Goal: Navigation & Orientation: Understand site structure

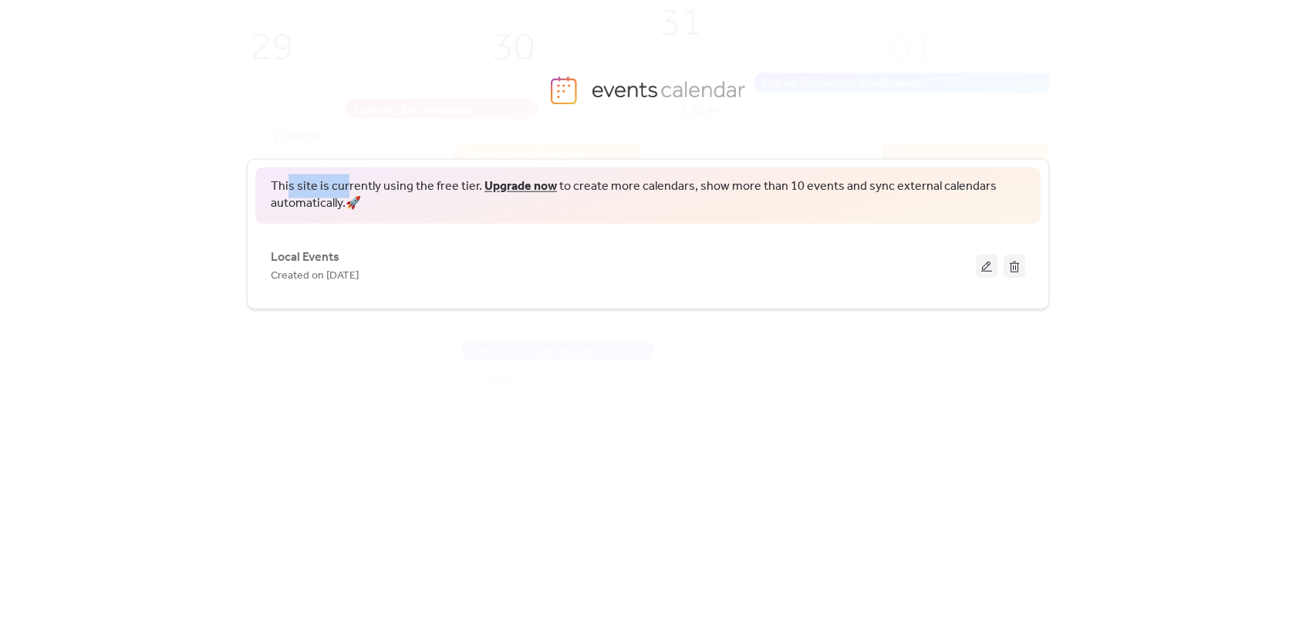
drag, startPoint x: 314, startPoint y: 176, endPoint x: 352, endPoint y: 170, distance: 38.9
click at [346, 172] on div "This site is currently using the free tier. Upgrade now to create more calendar…" at bounding box center [647, 195] width 785 height 56
drag, startPoint x: 676, startPoint y: 184, endPoint x: 723, endPoint y: 184, distance: 46.3
click at [720, 184] on span "This site is currently using the free tier. Upgrade now to create more calendar…" at bounding box center [648, 195] width 754 height 35
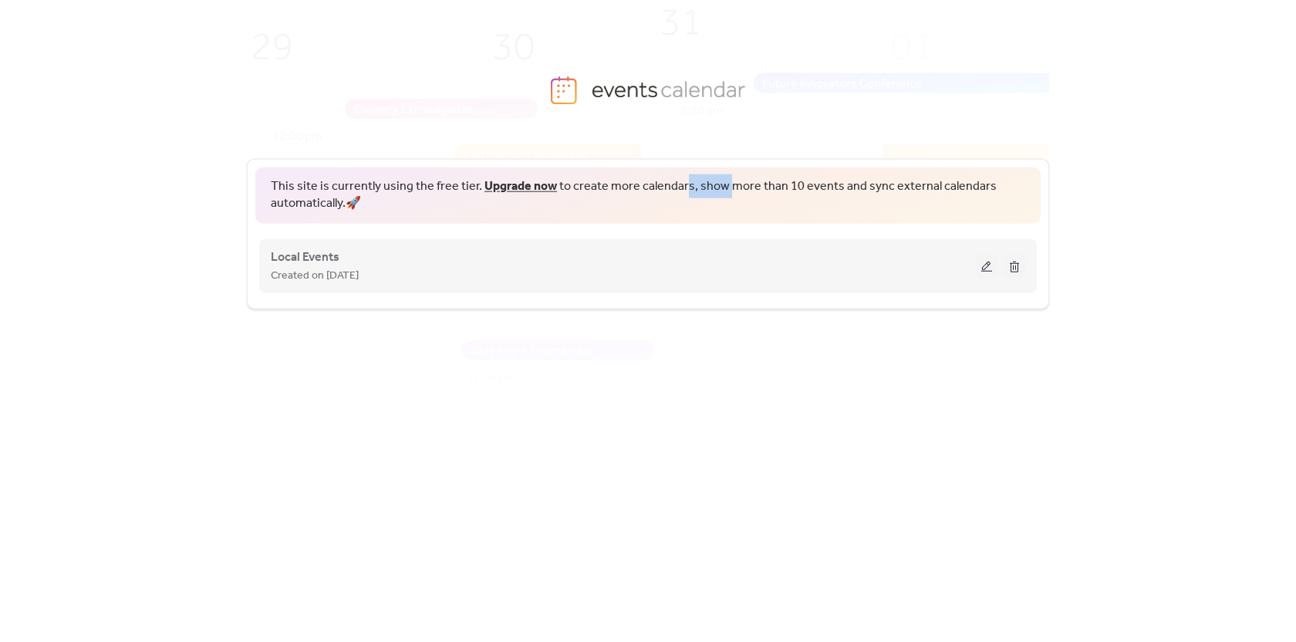
click at [986, 262] on button at bounding box center [987, 265] width 22 height 23
click at [982, 270] on button at bounding box center [987, 265] width 22 height 23
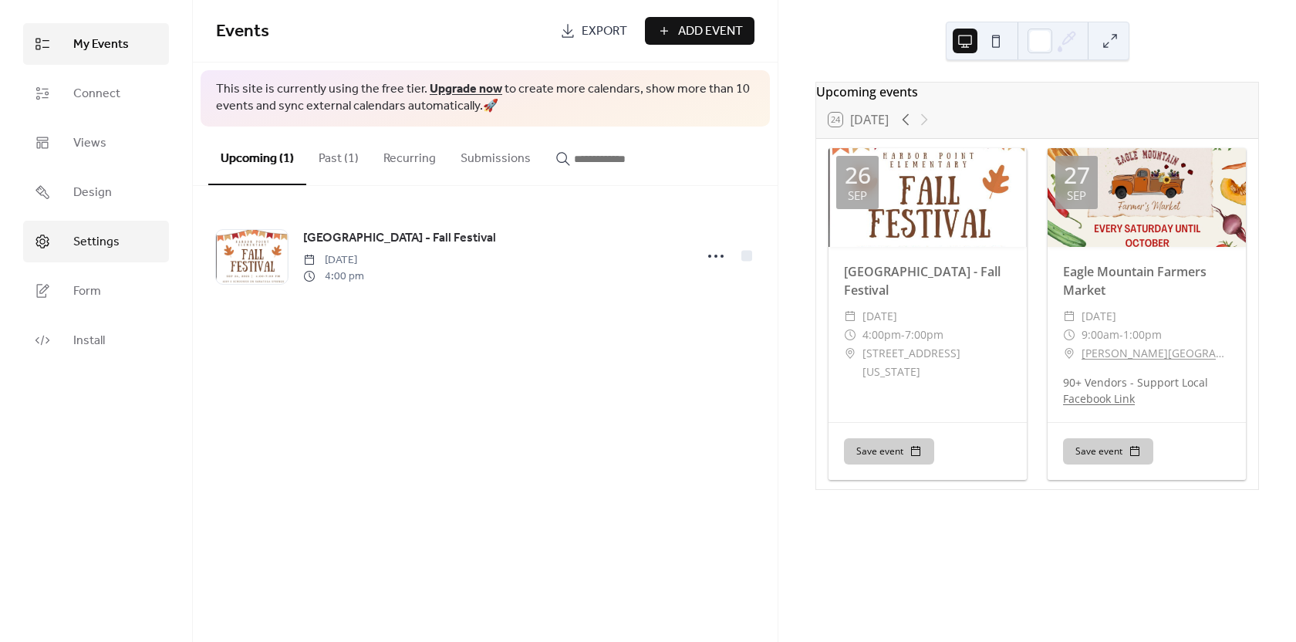
click at [106, 239] on span "Settings" at bounding box center [96, 242] width 46 height 19
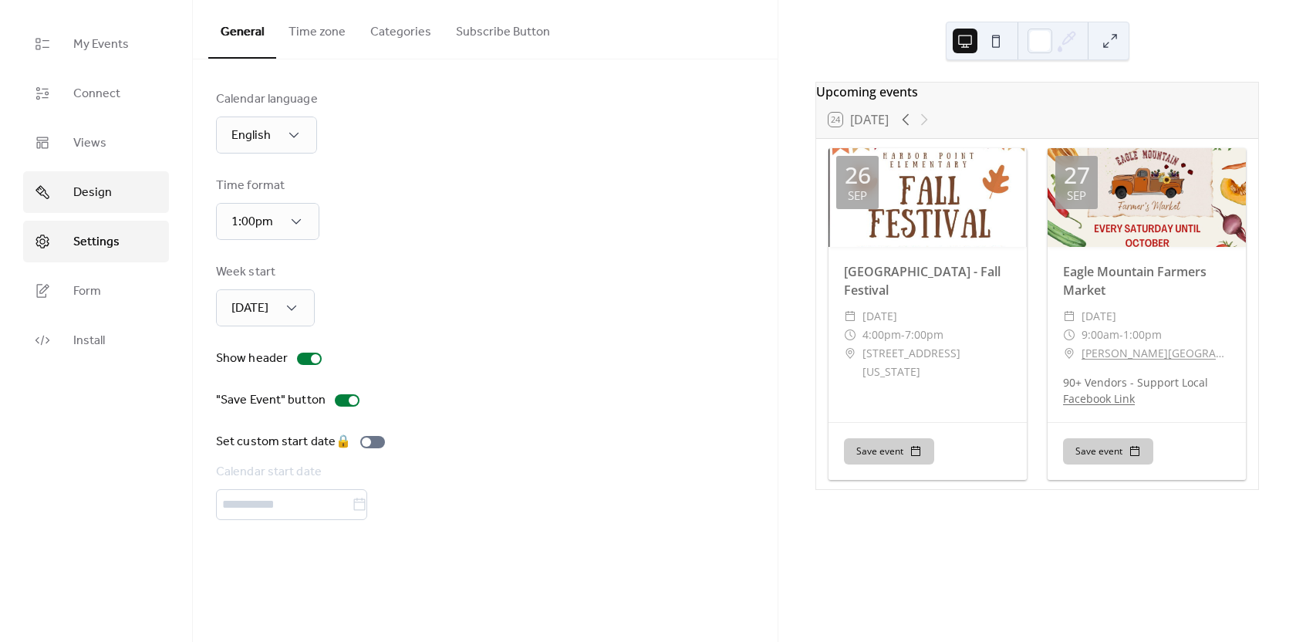
click at [110, 191] on span "Design" at bounding box center [92, 193] width 39 height 19
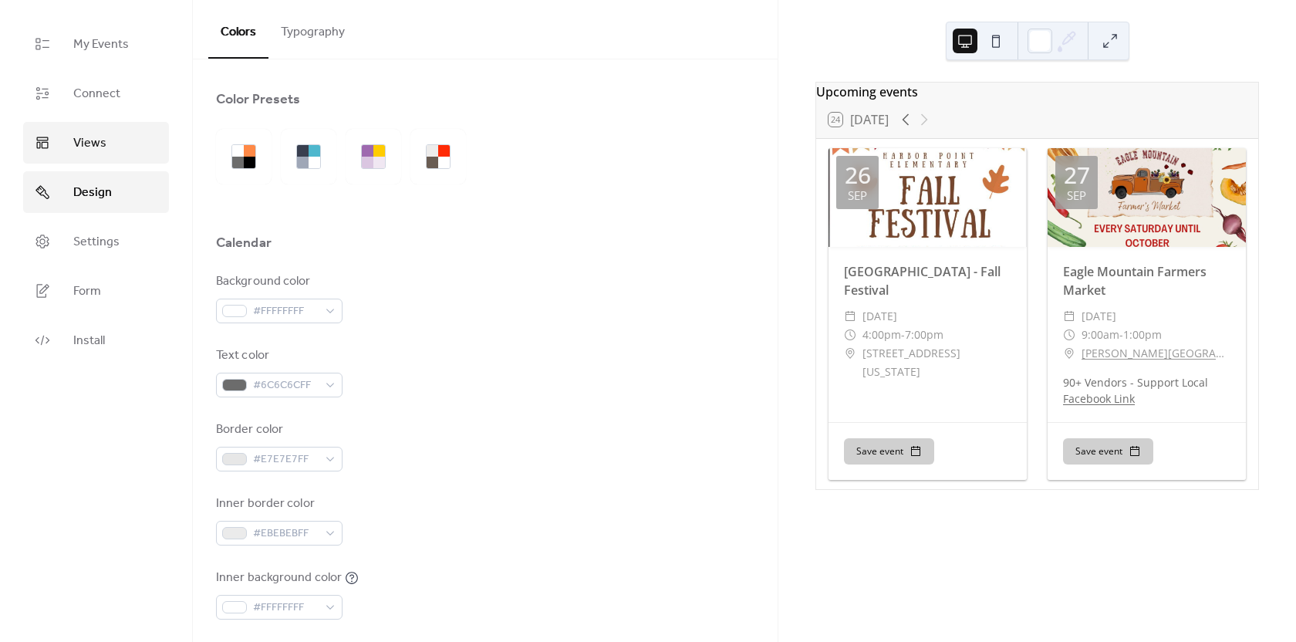
click at [99, 140] on span "Views" at bounding box center [89, 143] width 33 height 19
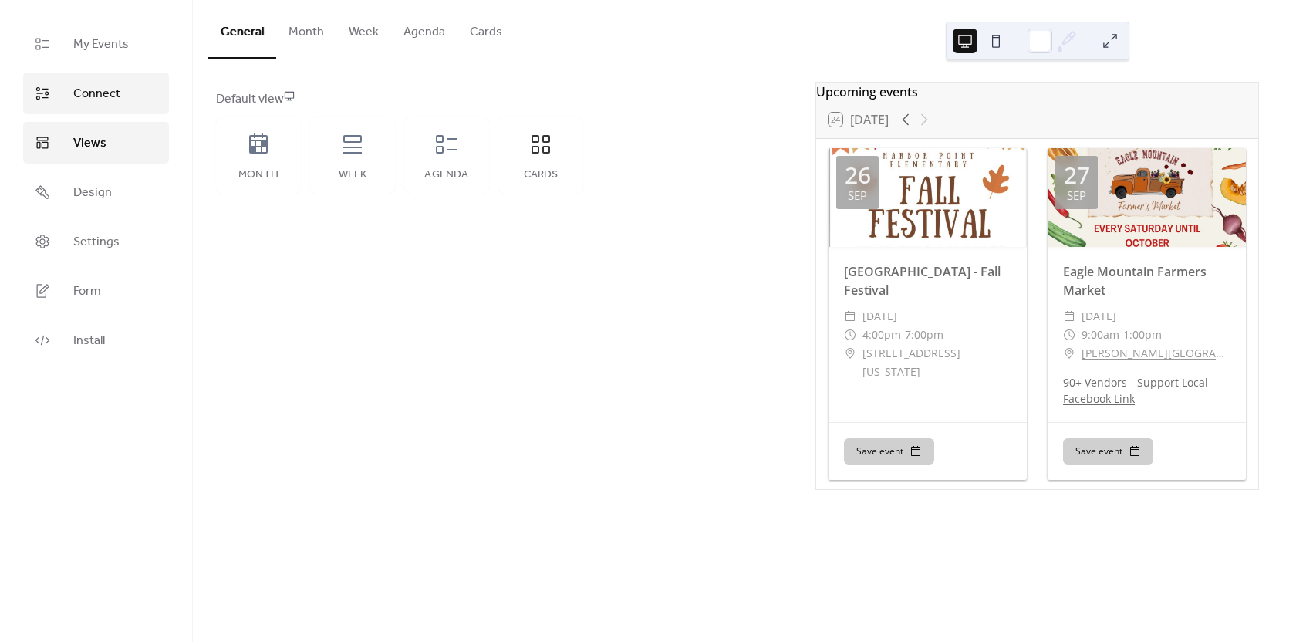
click at [79, 96] on span "Connect" at bounding box center [96, 94] width 47 height 19
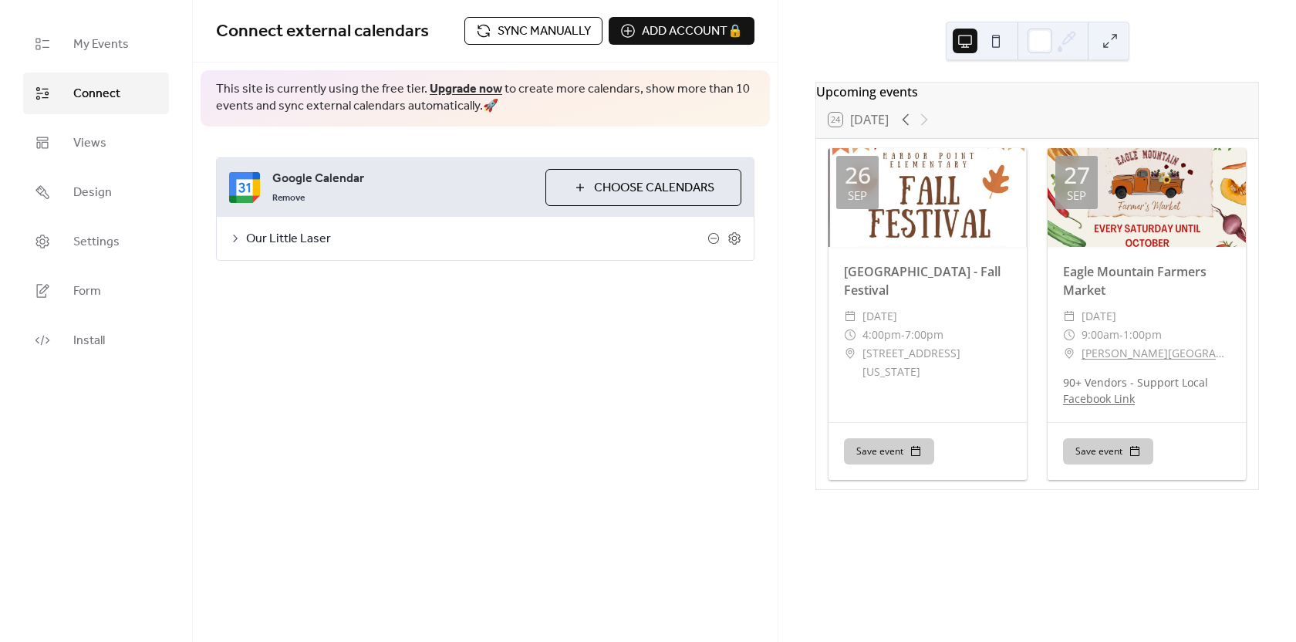
click at [295, 240] on span "Our Little Laser" at bounding box center [476, 239] width 461 height 19
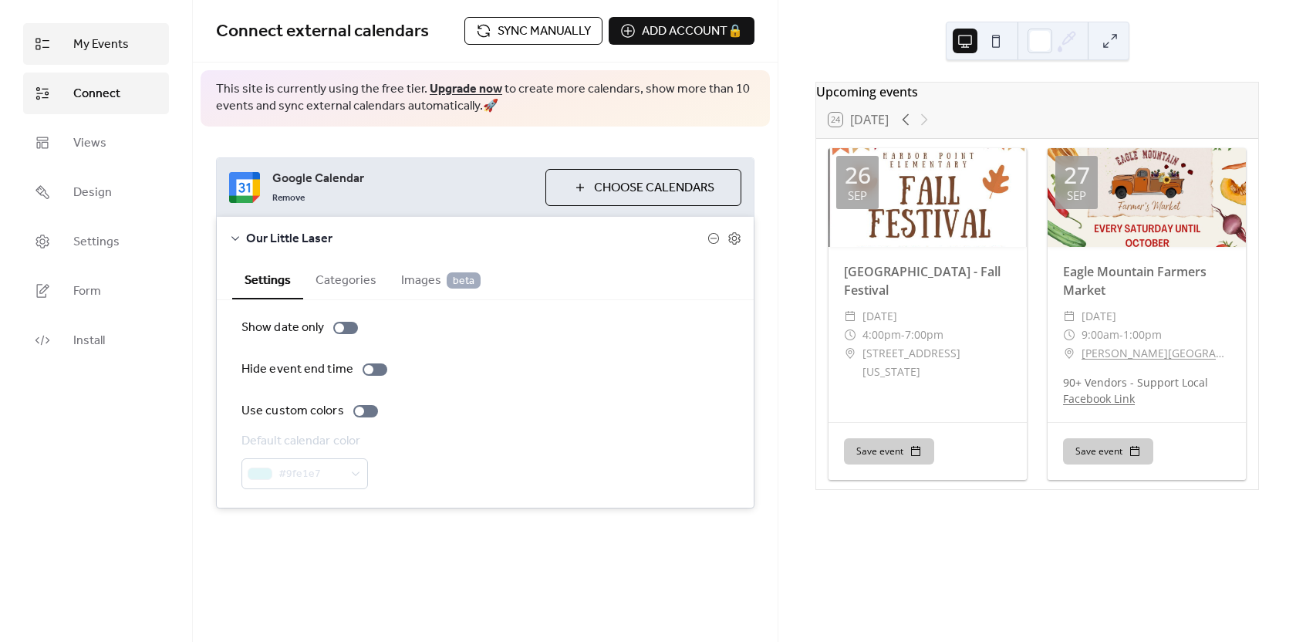
click at [86, 38] on span "My Events" at bounding box center [101, 44] width 56 height 19
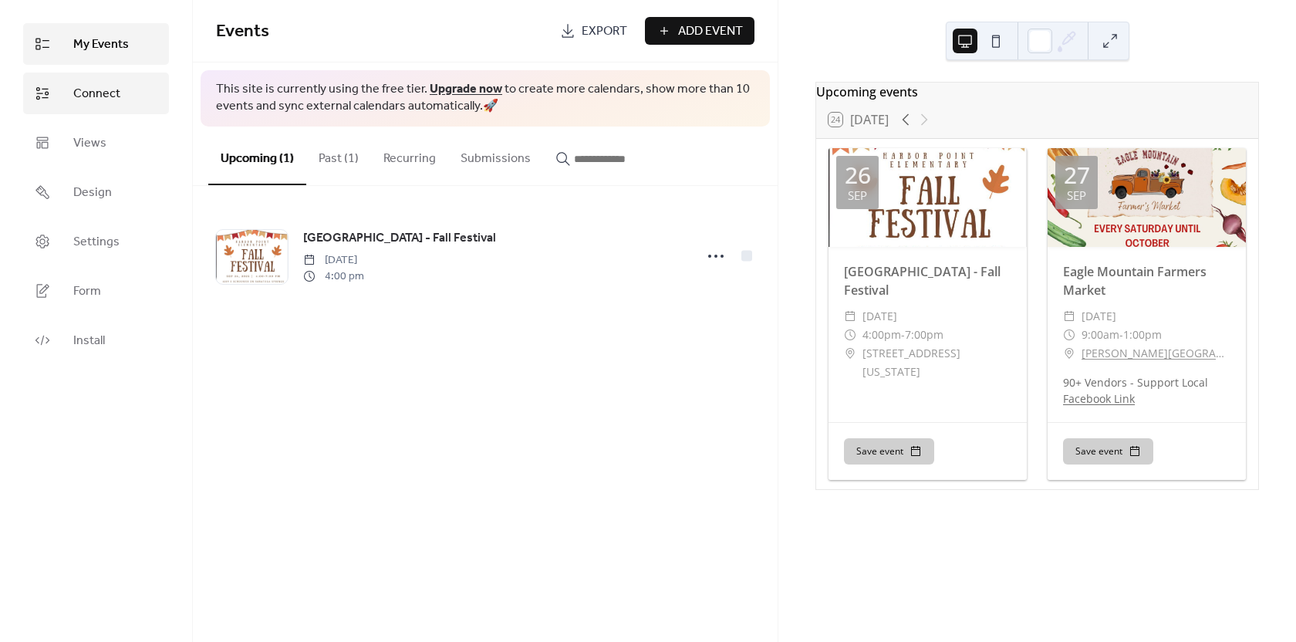
click at [107, 90] on span "Connect" at bounding box center [96, 94] width 47 height 19
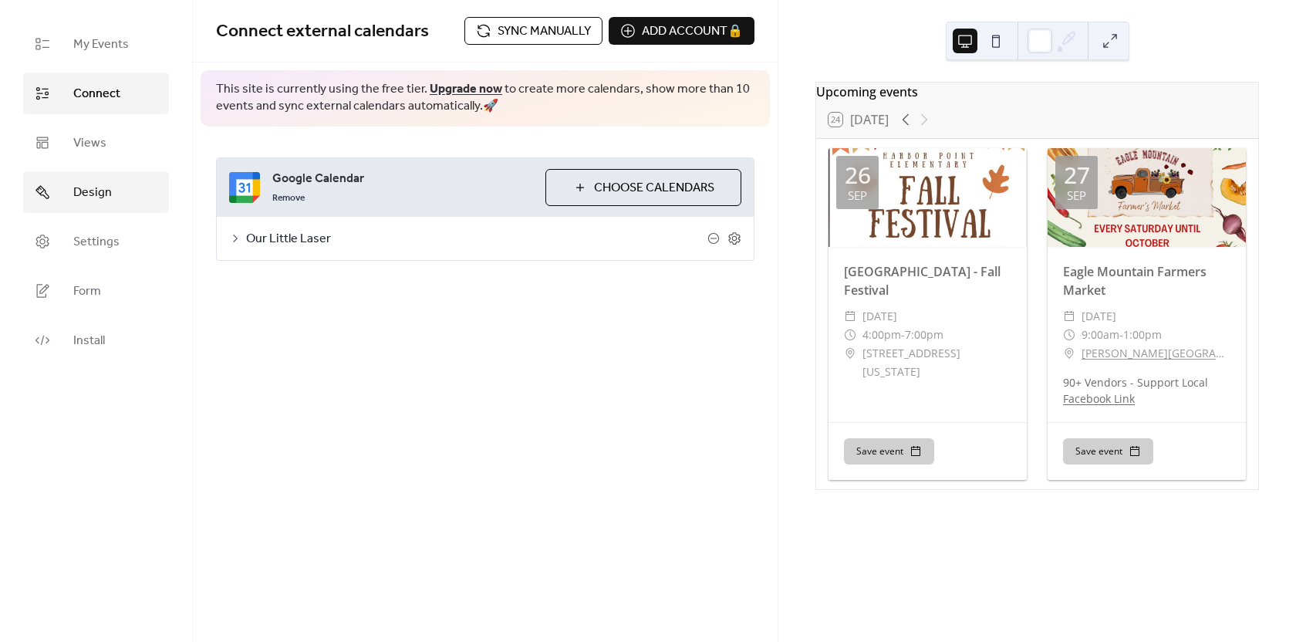
click at [113, 193] on link "Design" at bounding box center [96, 192] width 146 height 42
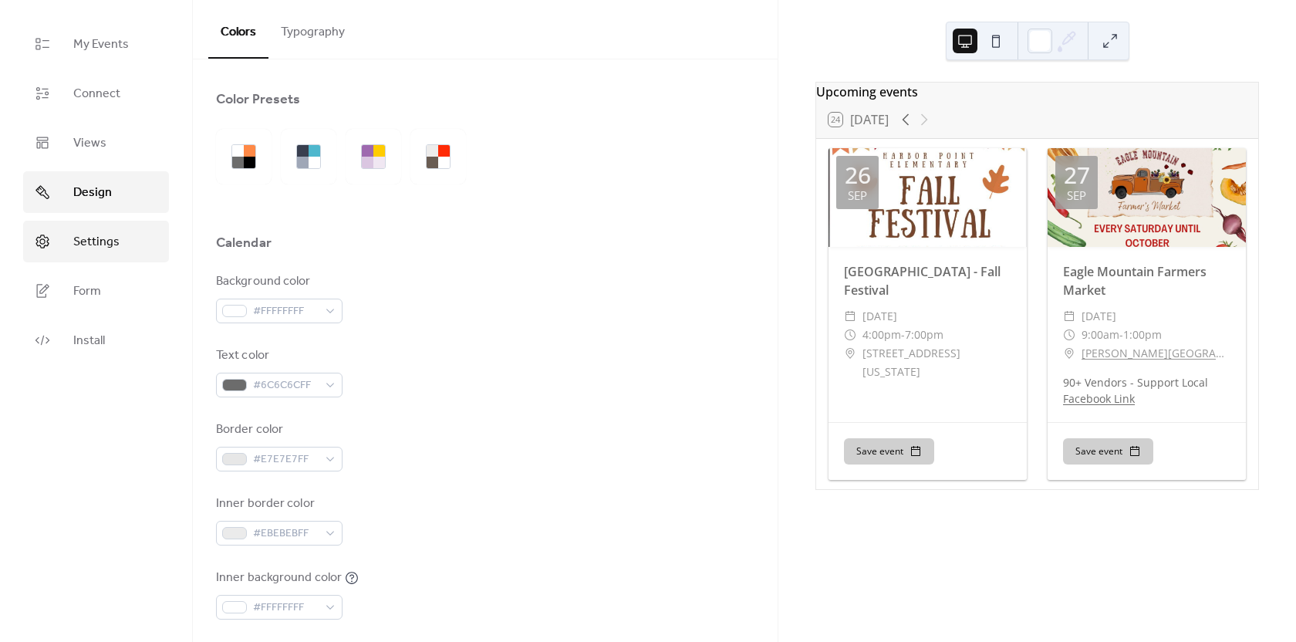
click at [109, 234] on span "Settings" at bounding box center [96, 242] width 46 height 19
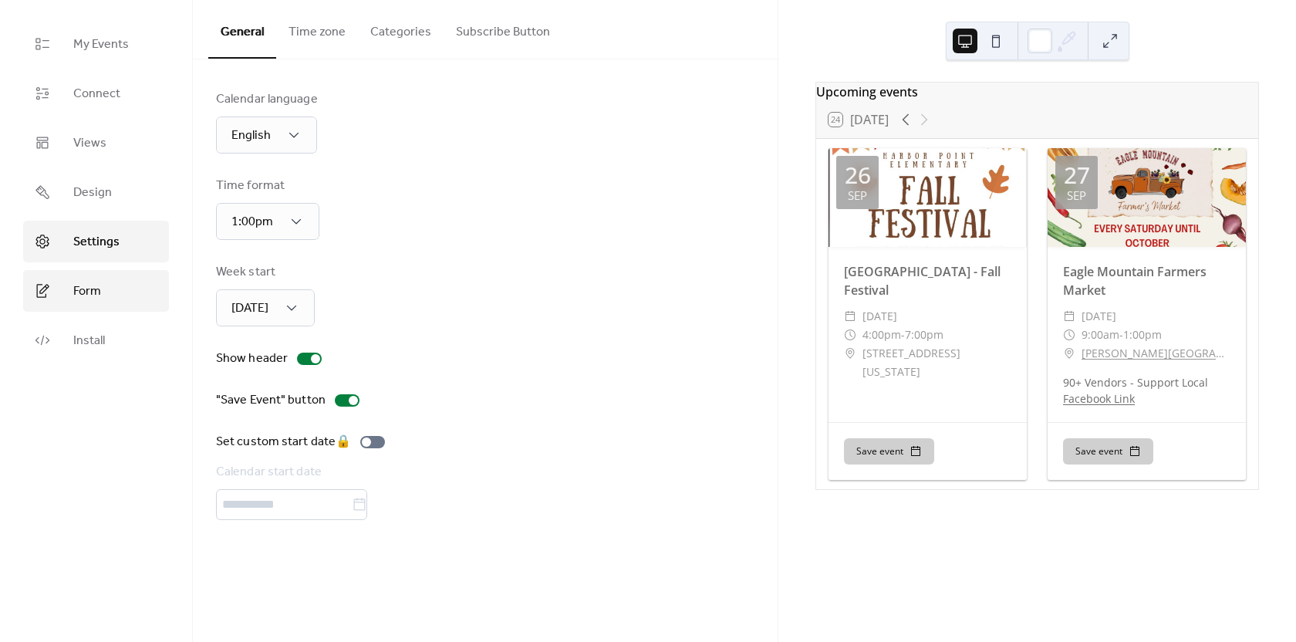
click at [110, 311] on link "Form" at bounding box center [96, 291] width 146 height 42
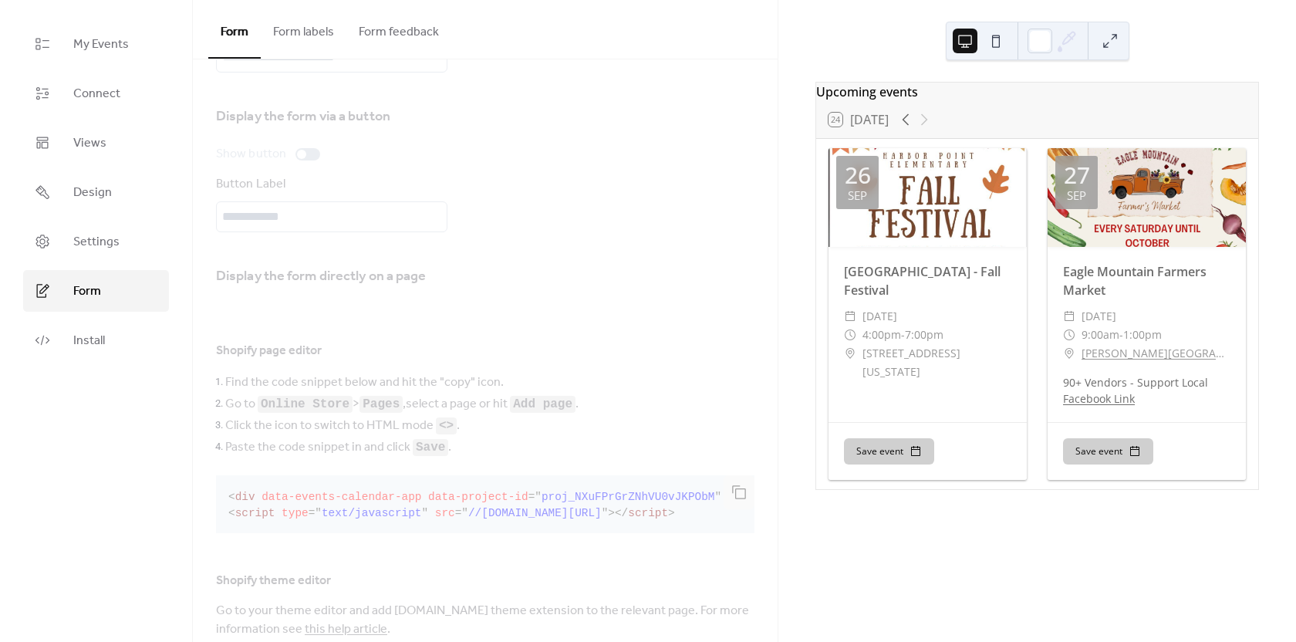
scroll to position [225, 0]
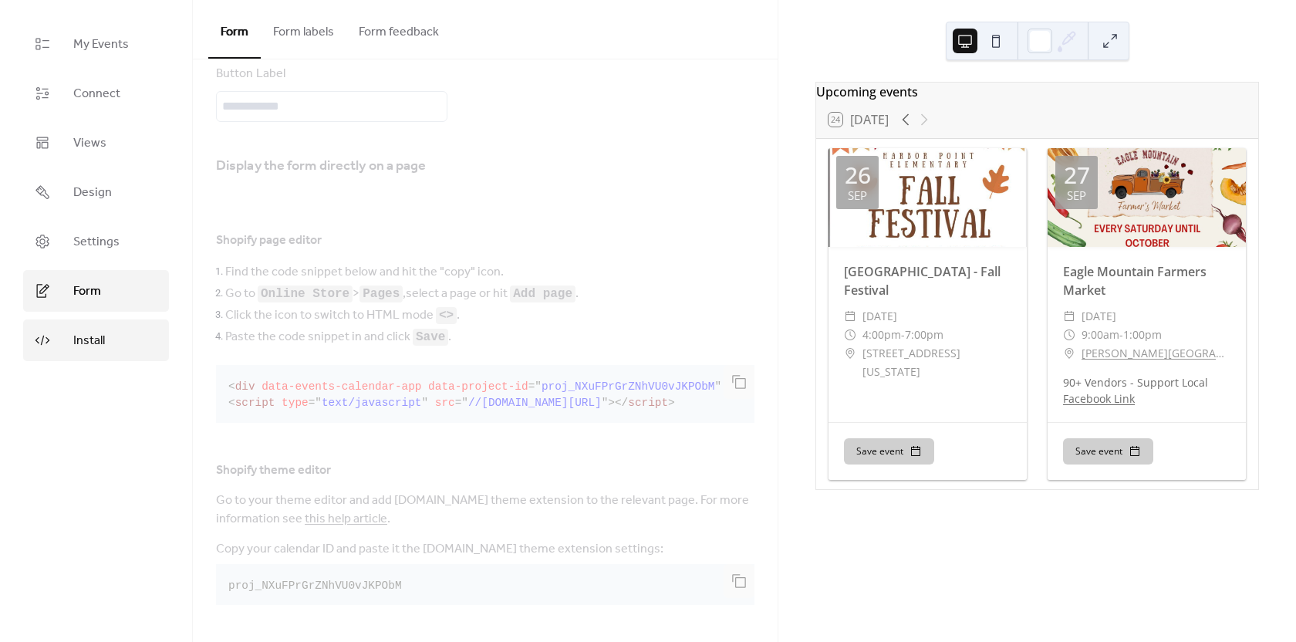
click at [112, 337] on link "Install" at bounding box center [96, 340] width 146 height 42
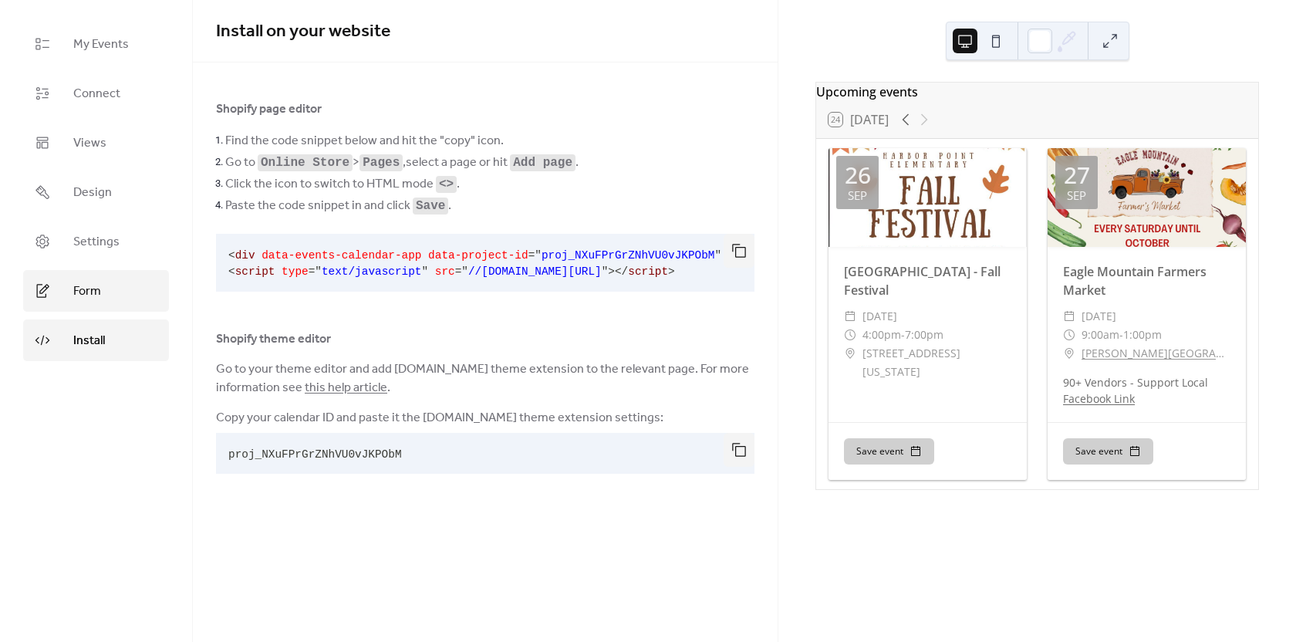
click at [88, 283] on span "Form" at bounding box center [87, 291] width 28 height 19
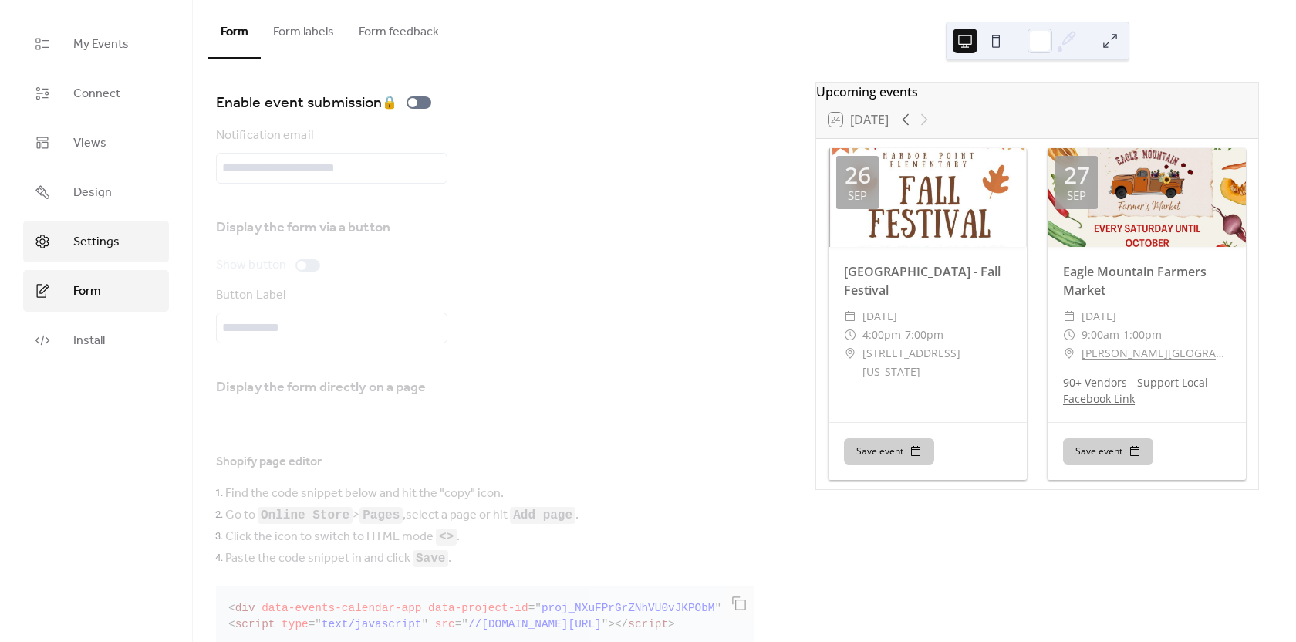
click at [93, 237] on span "Settings" at bounding box center [96, 242] width 46 height 19
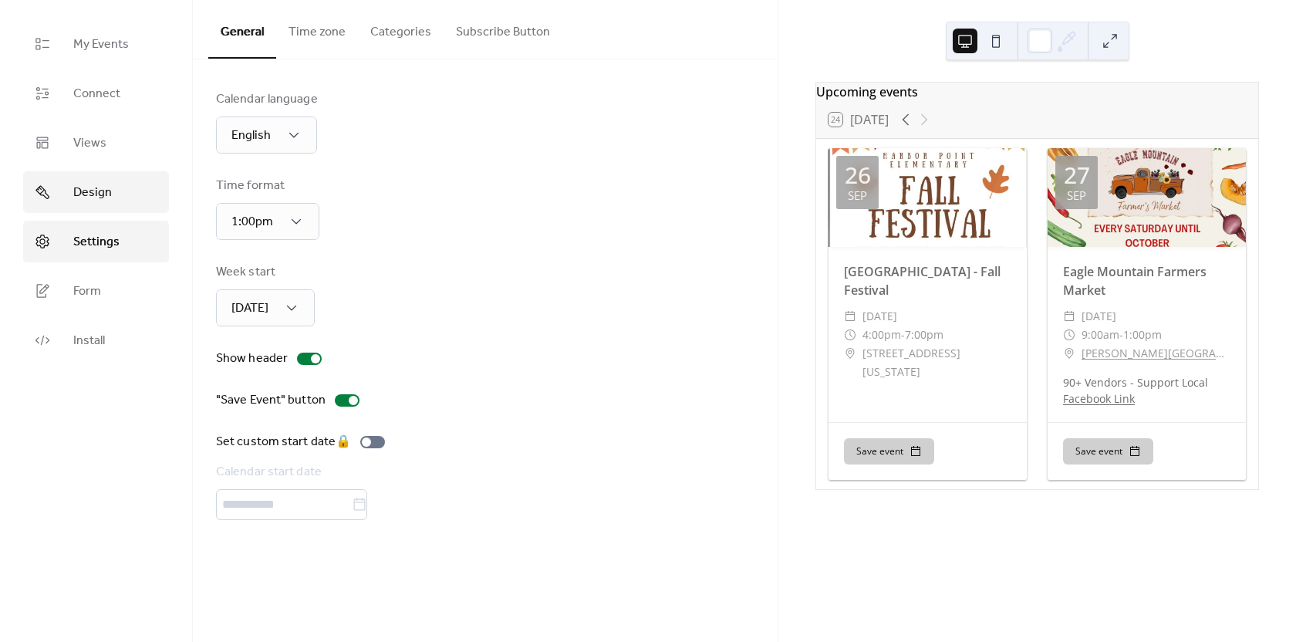
click at [119, 192] on link "Design" at bounding box center [96, 192] width 146 height 42
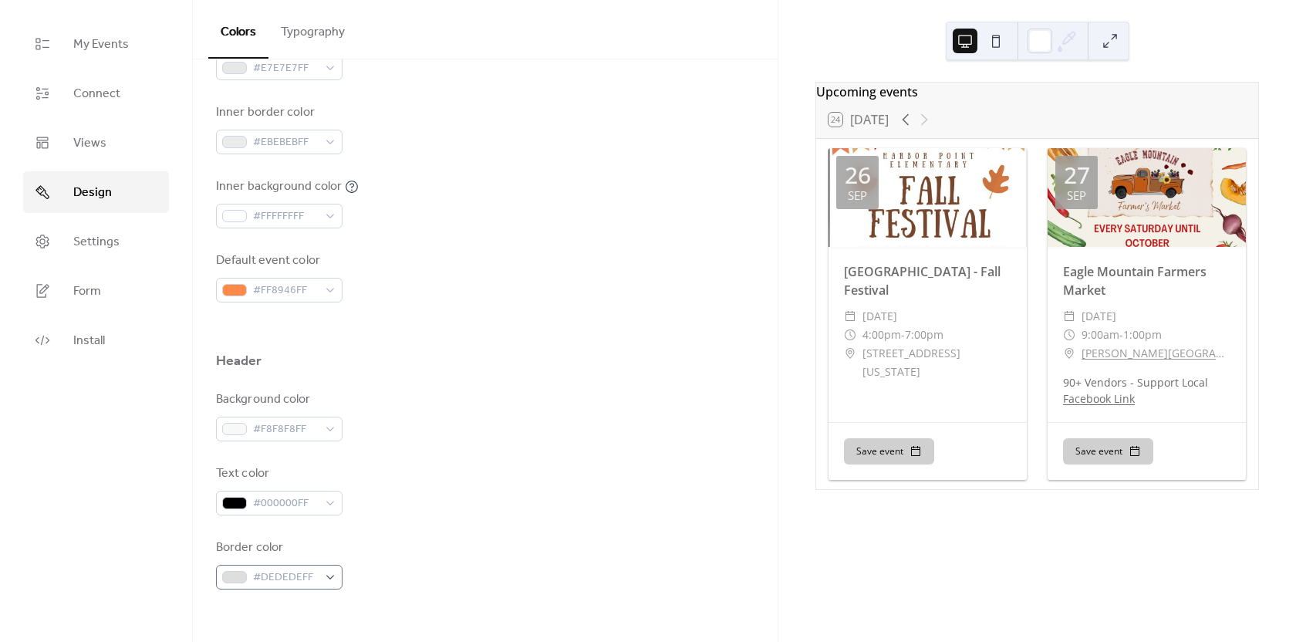
scroll to position [617, 0]
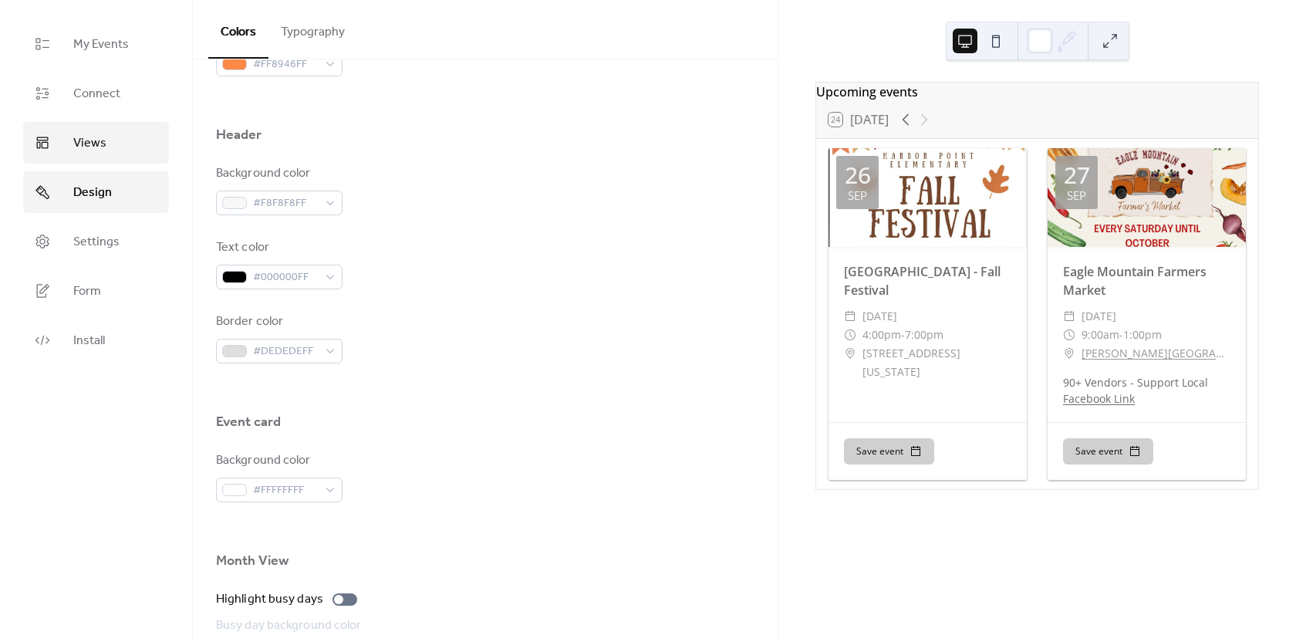
click at [104, 153] on span "Views" at bounding box center [89, 143] width 33 height 19
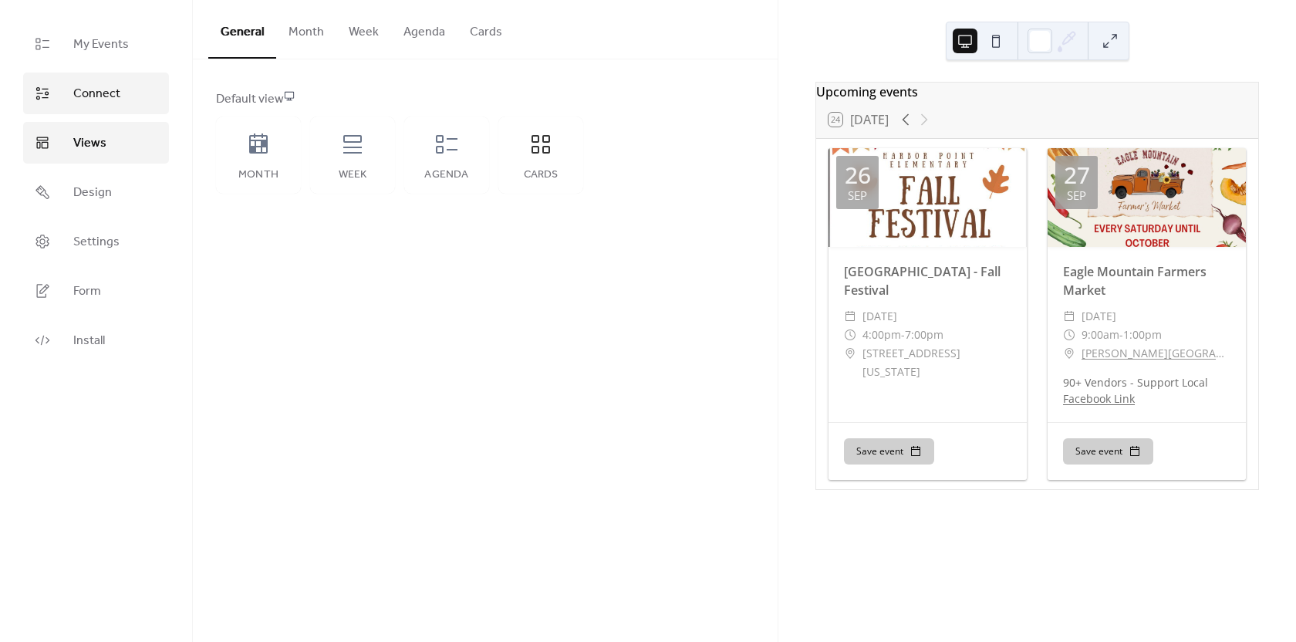
click at [112, 92] on span "Connect" at bounding box center [96, 94] width 47 height 19
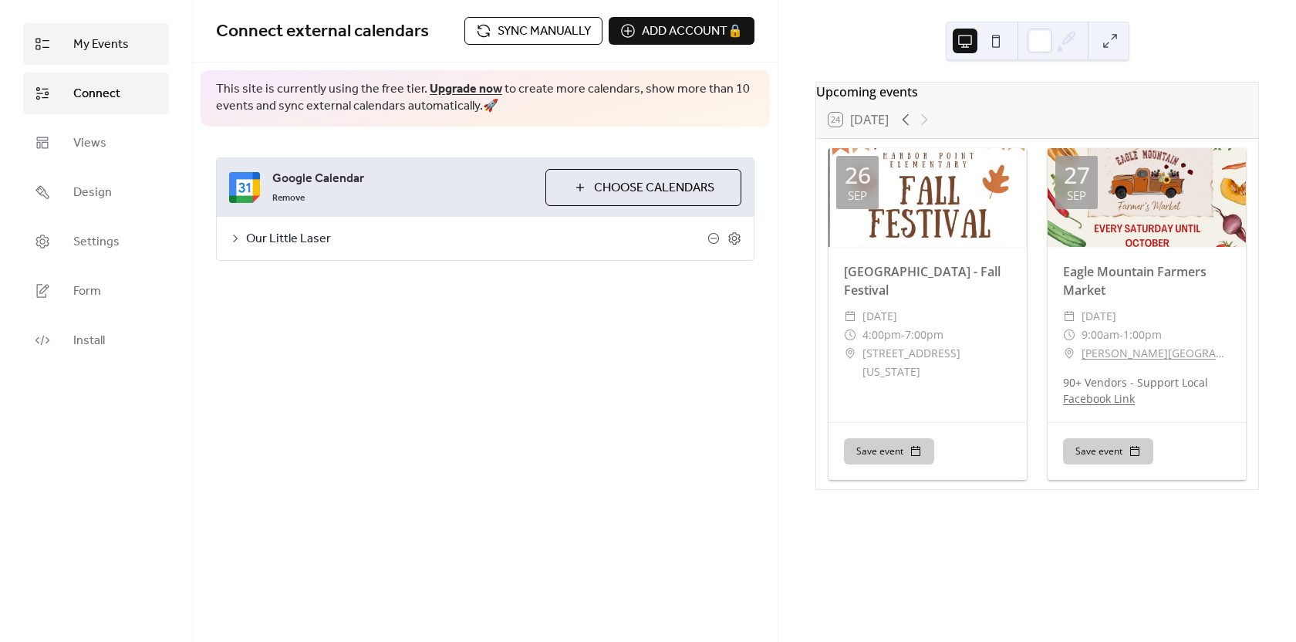
click at [89, 39] on span "My Events" at bounding box center [101, 44] width 56 height 19
